Goal: Information Seeking & Learning: Understand process/instructions

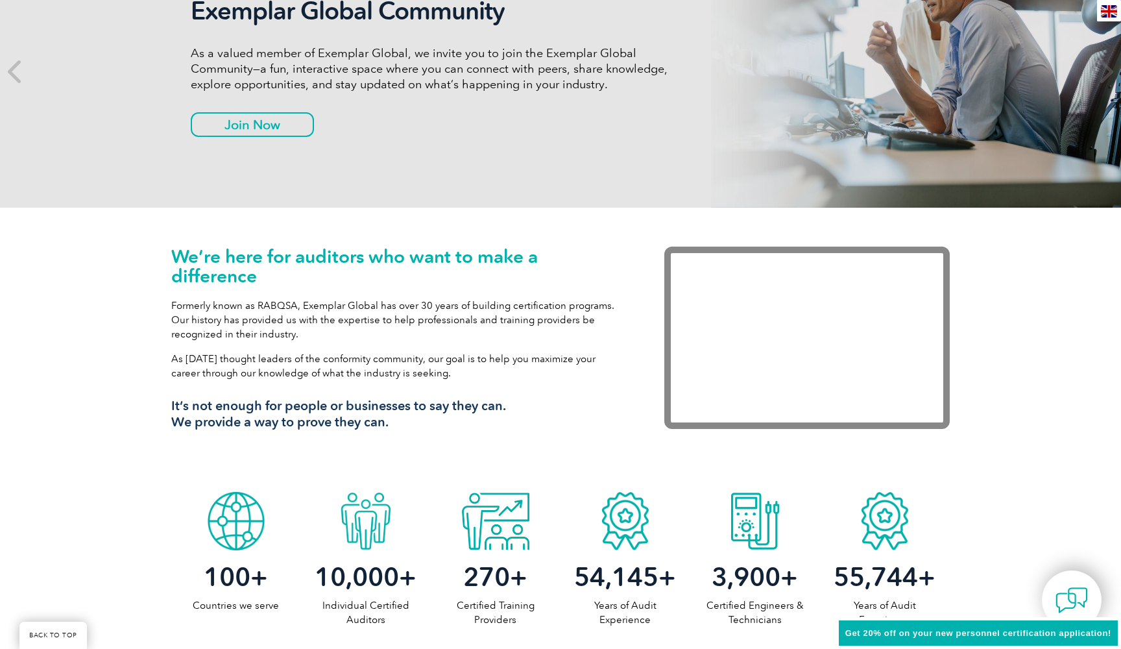
scroll to position [230, 0]
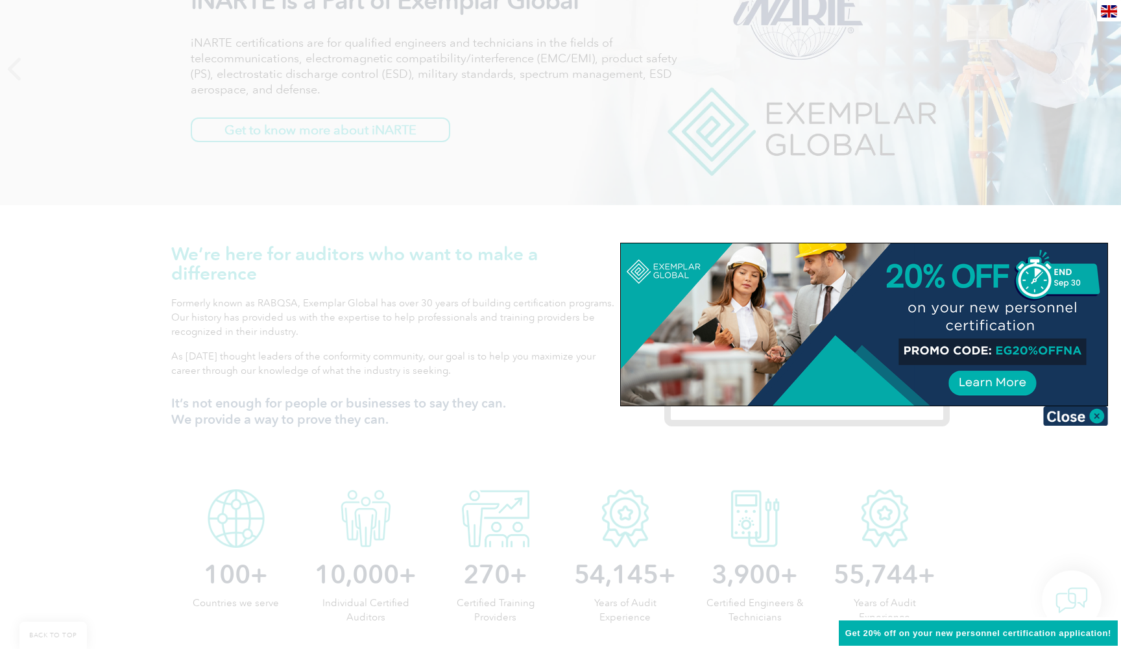
click at [326, 71] on div at bounding box center [560, 324] width 1121 height 649
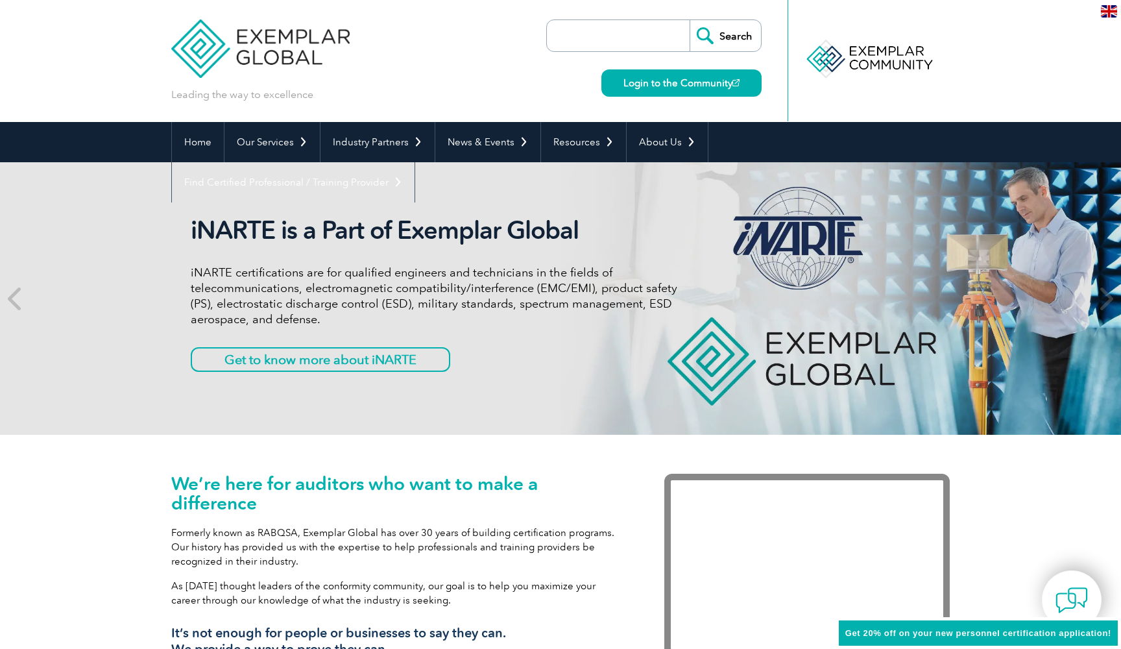
scroll to position [0, 0]
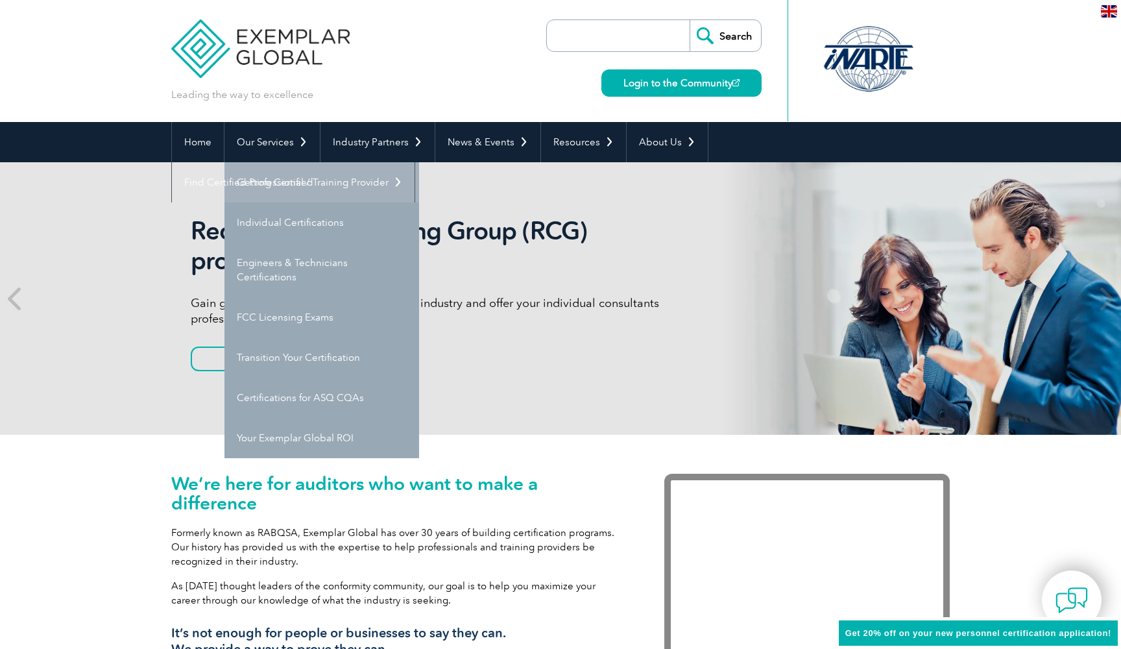
click at [271, 182] on link "Getting Certified" at bounding box center [322, 182] width 195 height 40
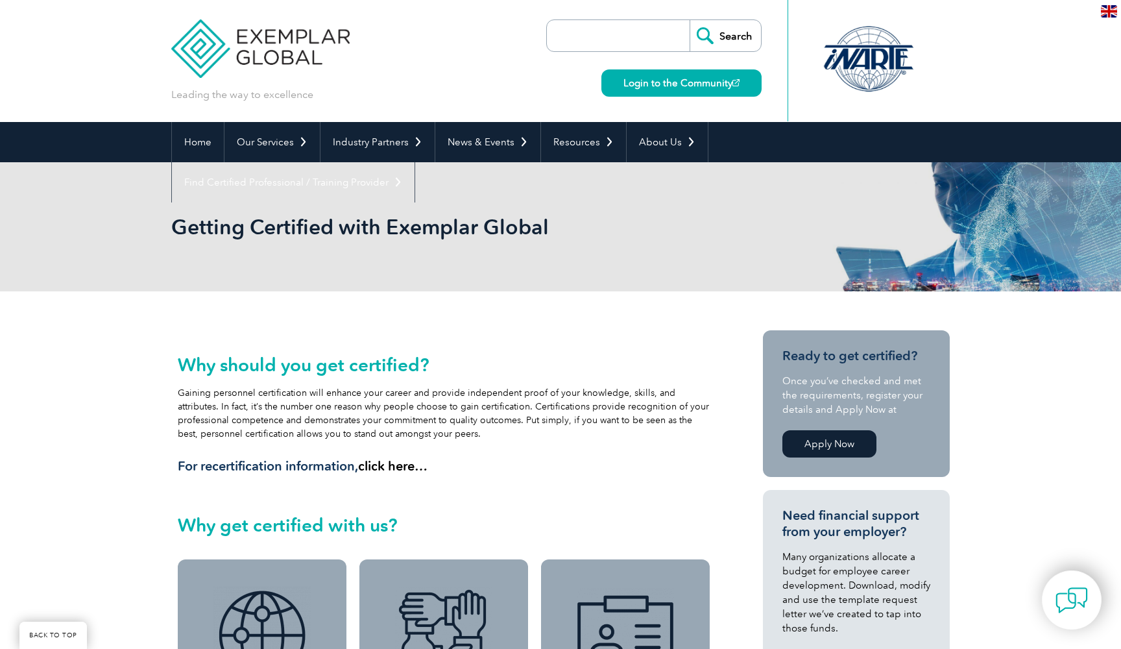
scroll to position [627, 0]
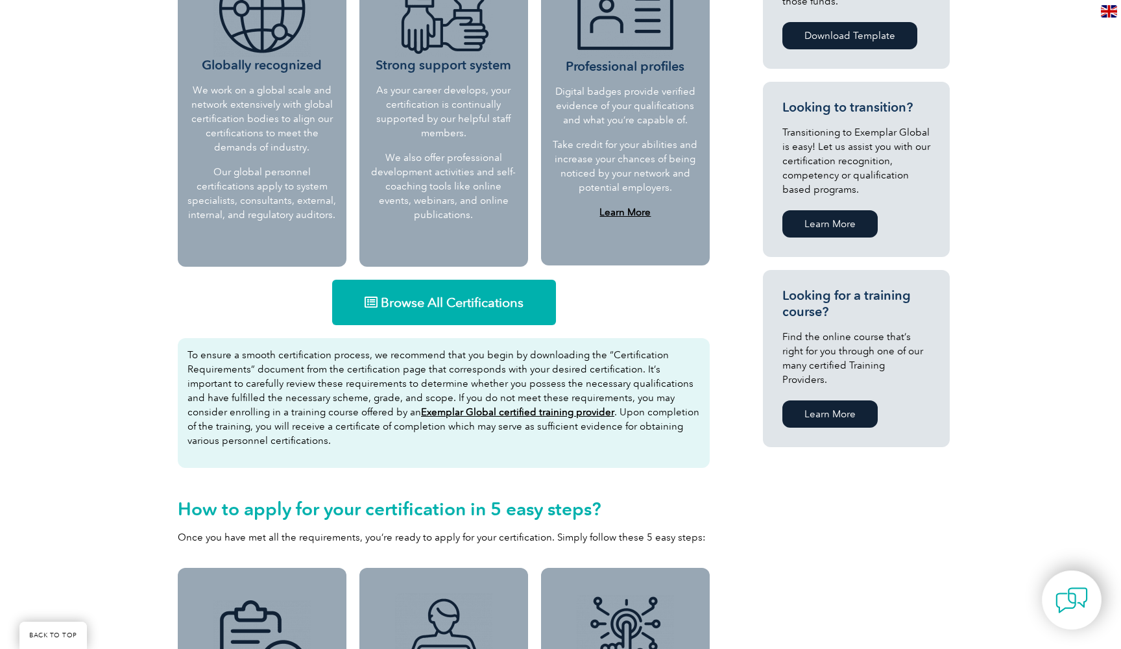
click at [415, 299] on span "Browse All Certifications" at bounding box center [452, 302] width 143 height 13
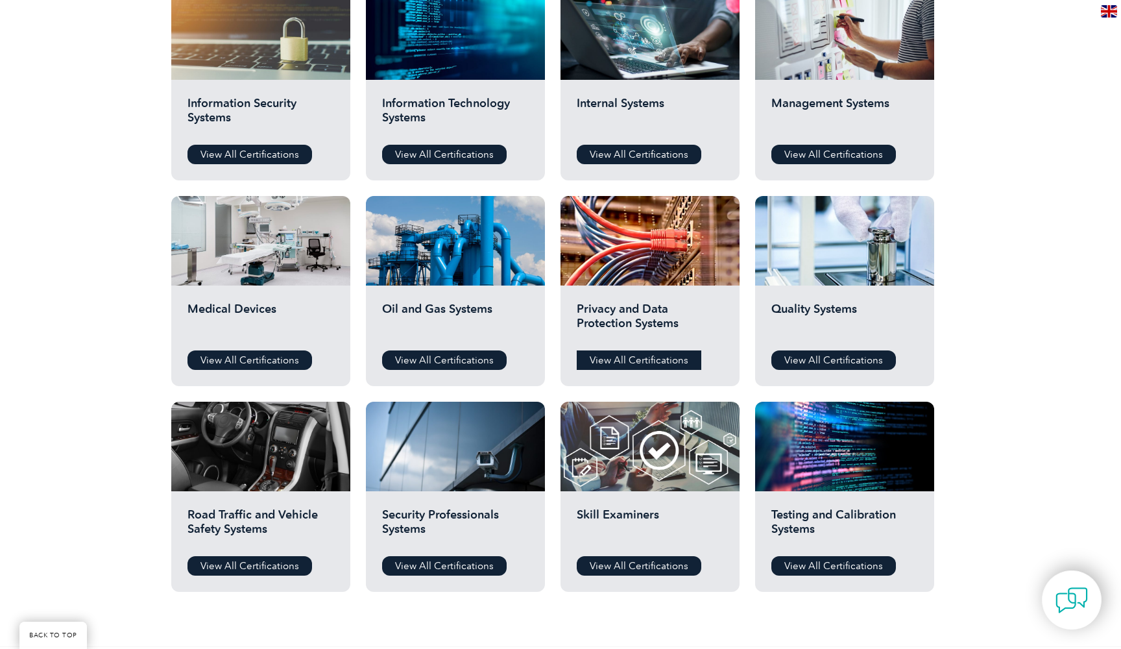
scroll to position [727, 0]
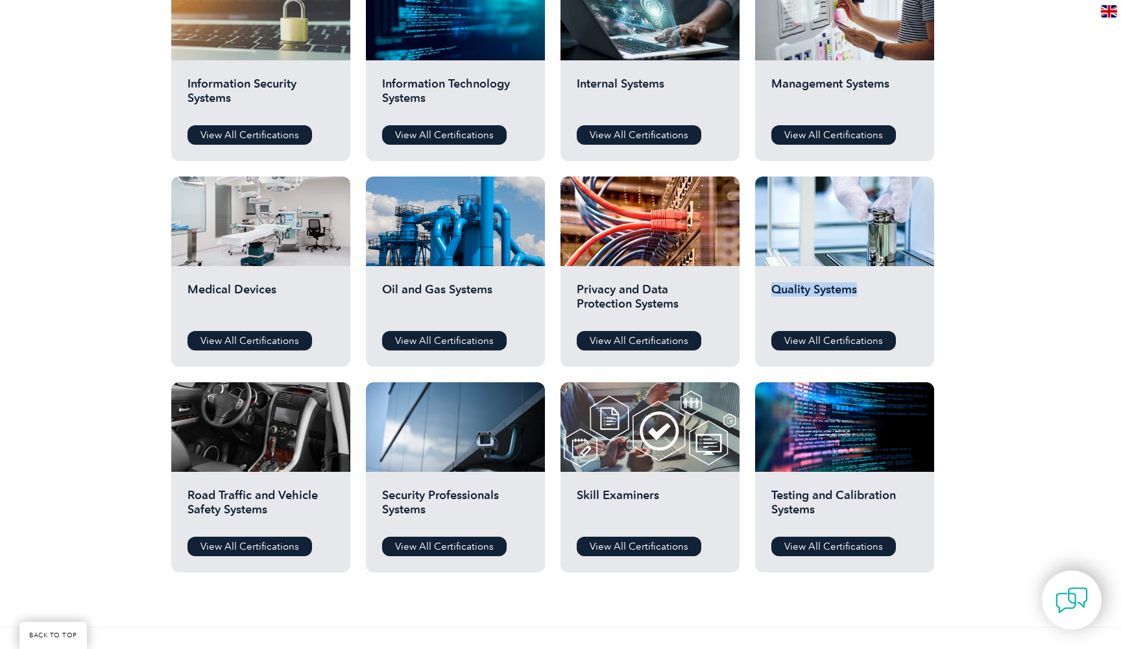
drag, startPoint x: 764, startPoint y: 288, endPoint x: 870, endPoint y: 289, distance: 105.8
click at [870, 289] on div "Quality Systems View All Certifications" at bounding box center [844, 316] width 179 height 101
click at [825, 337] on link "View All Certifications" at bounding box center [834, 340] width 125 height 19
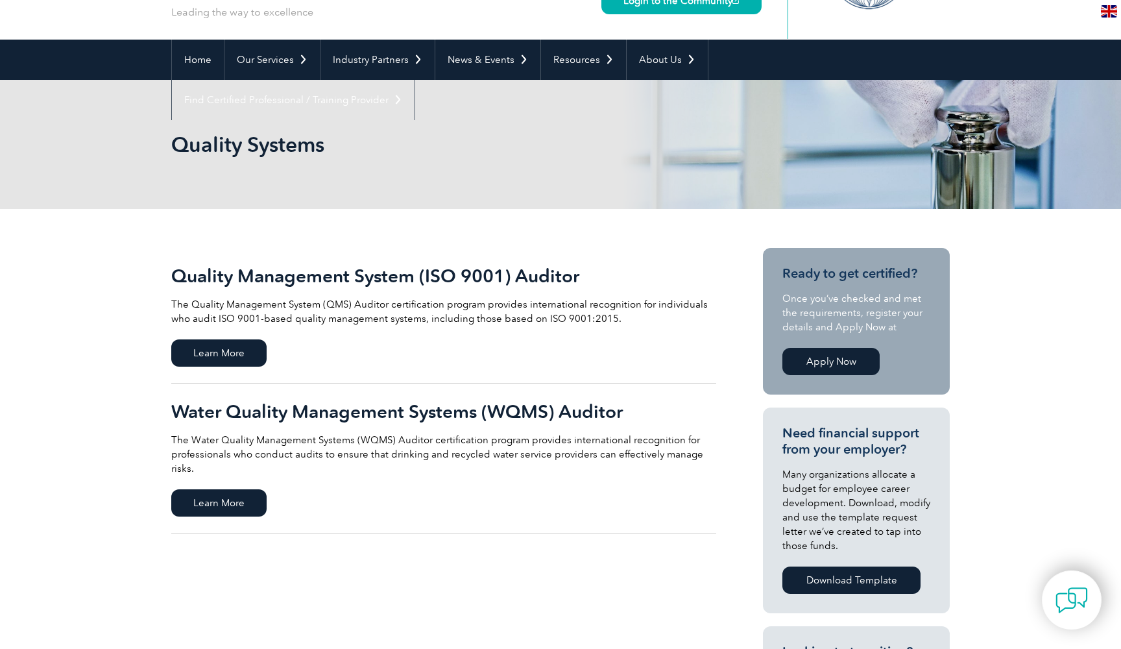
scroll to position [95, 0]
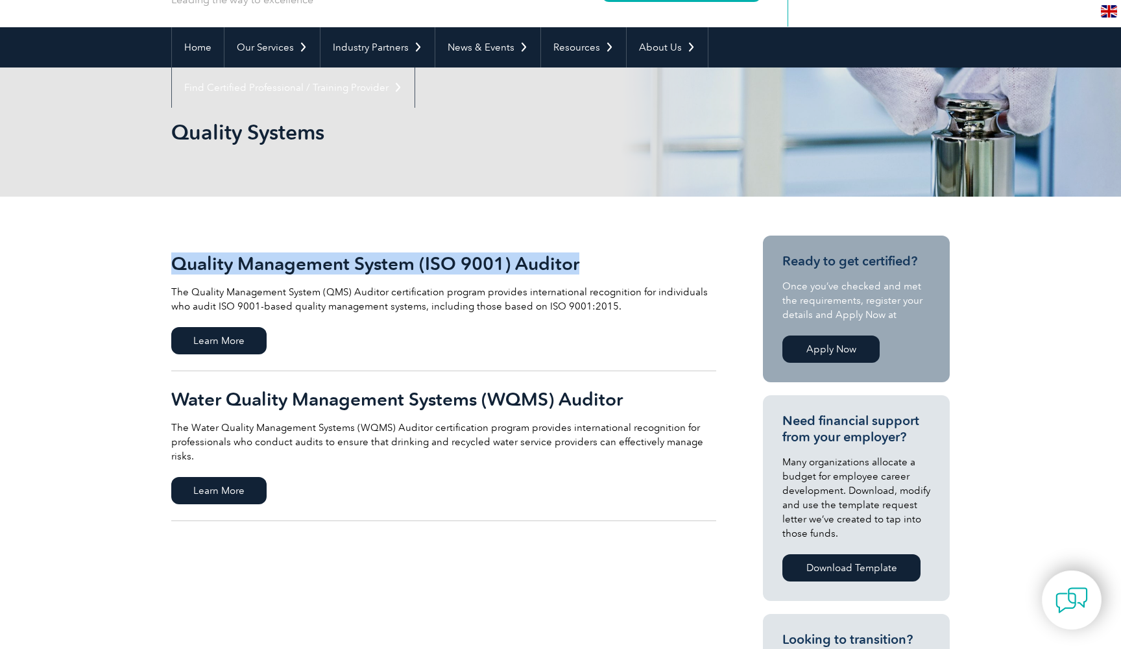
drag, startPoint x: 161, startPoint y: 260, endPoint x: 583, endPoint y: 262, distance: 422.5
click at [583, 262] on div "Quality Management System (ISO 9001) Auditor The Quality Management System (QMS…" at bounding box center [560, 617] width 1121 height 841
click at [228, 344] on span "Learn More" at bounding box center [218, 340] width 95 height 27
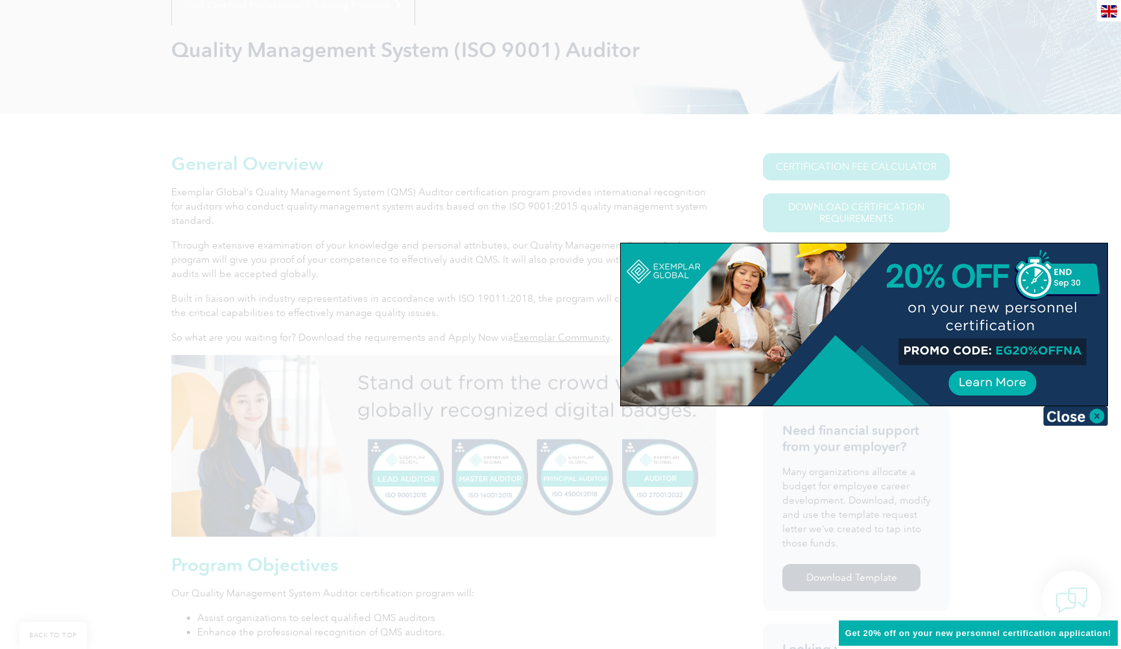
scroll to position [194, 0]
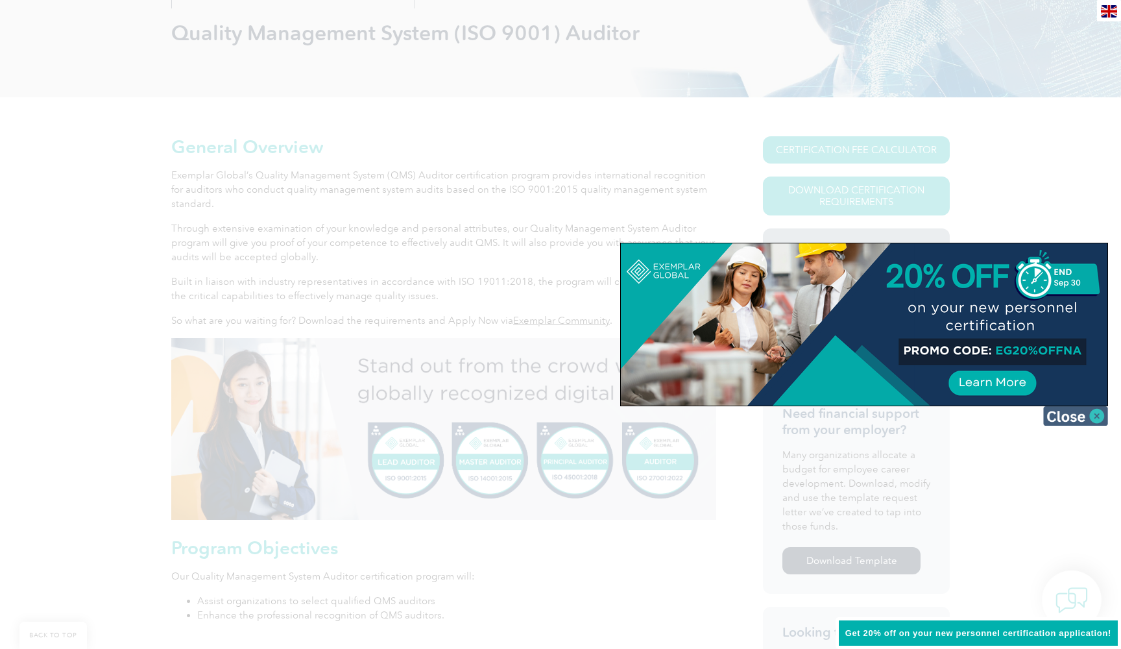
click at [1097, 415] on img at bounding box center [1076, 415] width 65 height 19
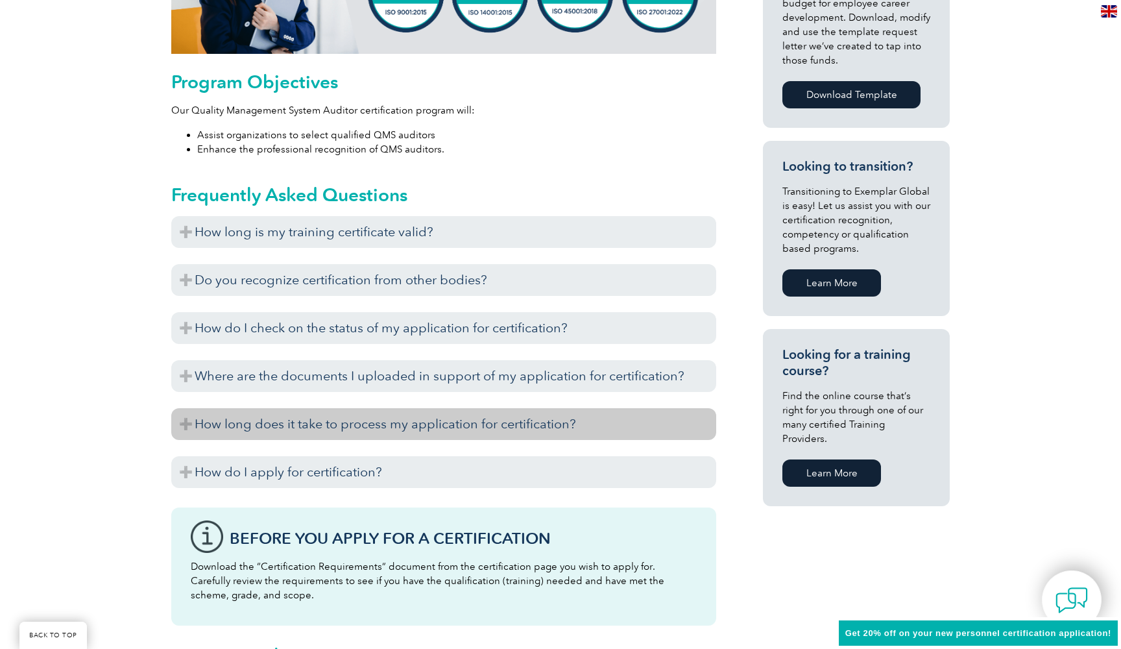
scroll to position [688, 0]
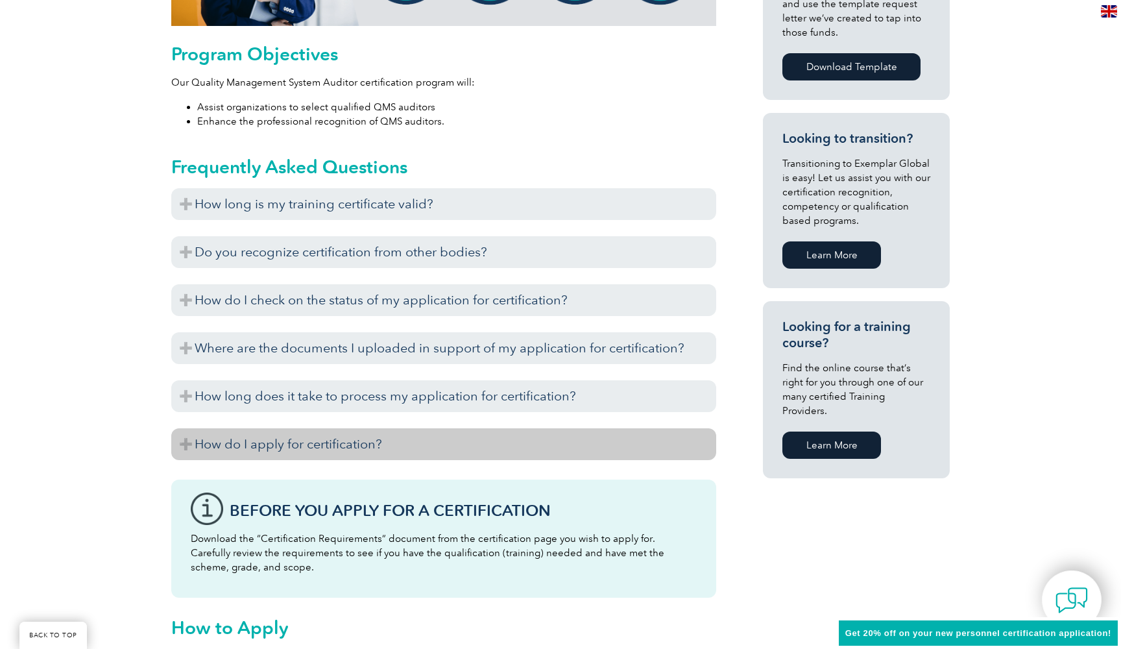
click at [328, 440] on h3 "How do I apply for certification?" at bounding box center [443, 444] width 545 height 32
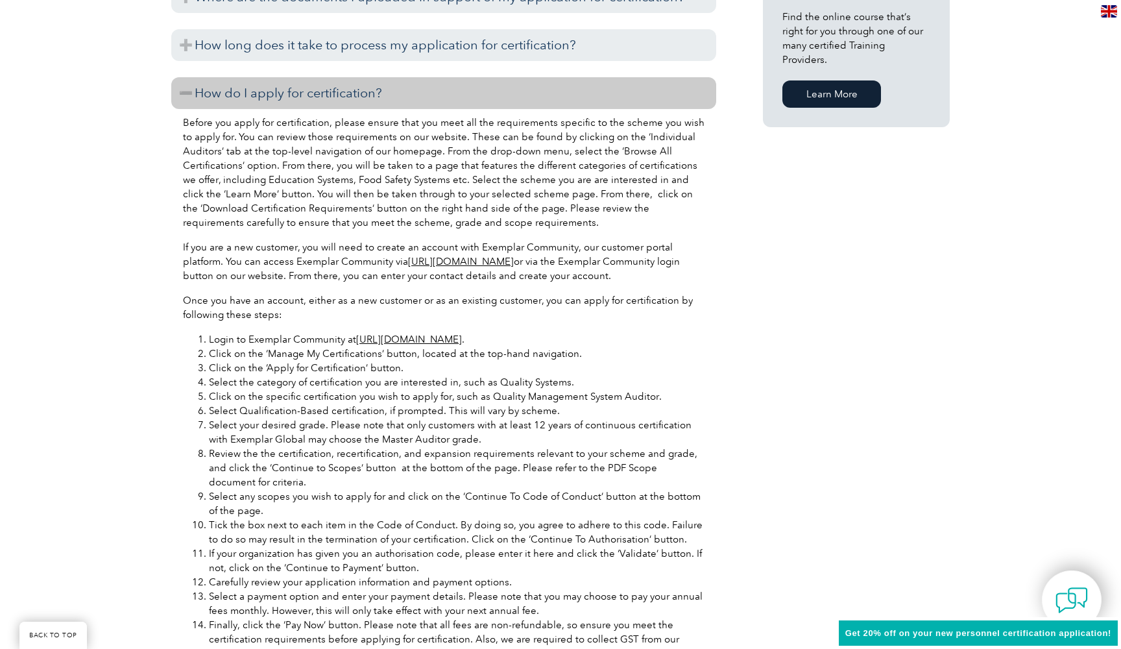
scroll to position [1040, 0]
click at [502, 256] on link "[URL][DOMAIN_NAME]" at bounding box center [461, 260] width 106 height 12
click at [458, 255] on link "[URL][DOMAIN_NAME]" at bounding box center [461, 260] width 106 height 12
drag, startPoint x: 585, startPoint y: 260, endPoint x: 410, endPoint y: 260, distance: 174.6
click at [410, 260] on p "If you are a new customer, you will need to create an account with Exemplar Com…" at bounding box center [444, 260] width 522 height 43
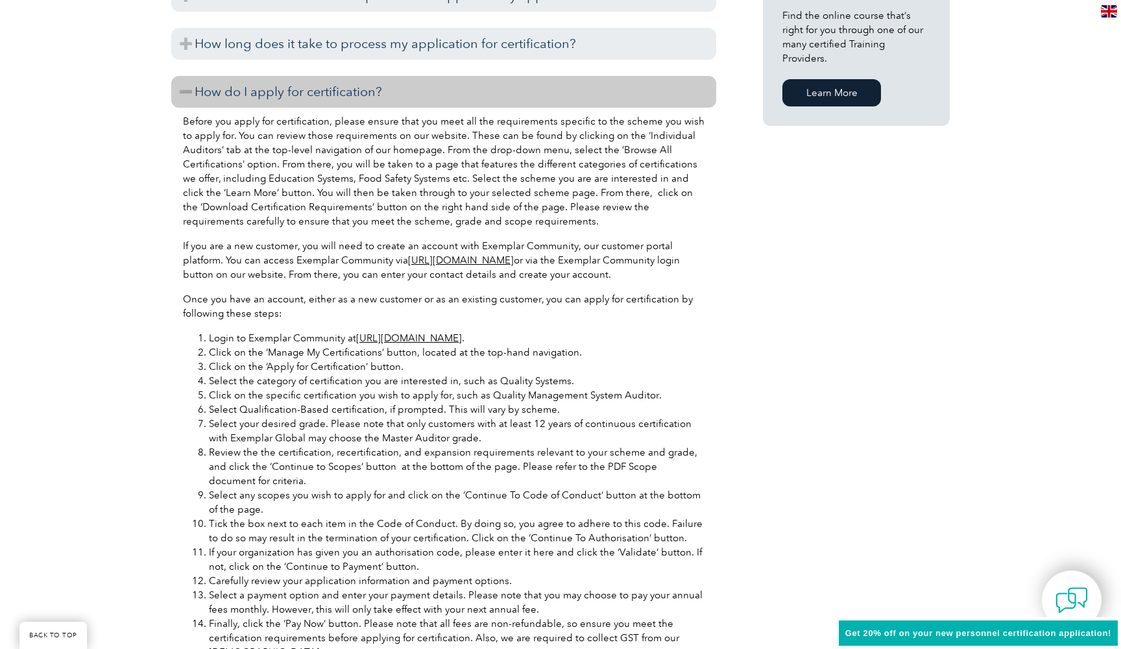
copy p "[URL][DOMAIN_NAME]"
